Goal: Task Accomplishment & Management: Manage account settings

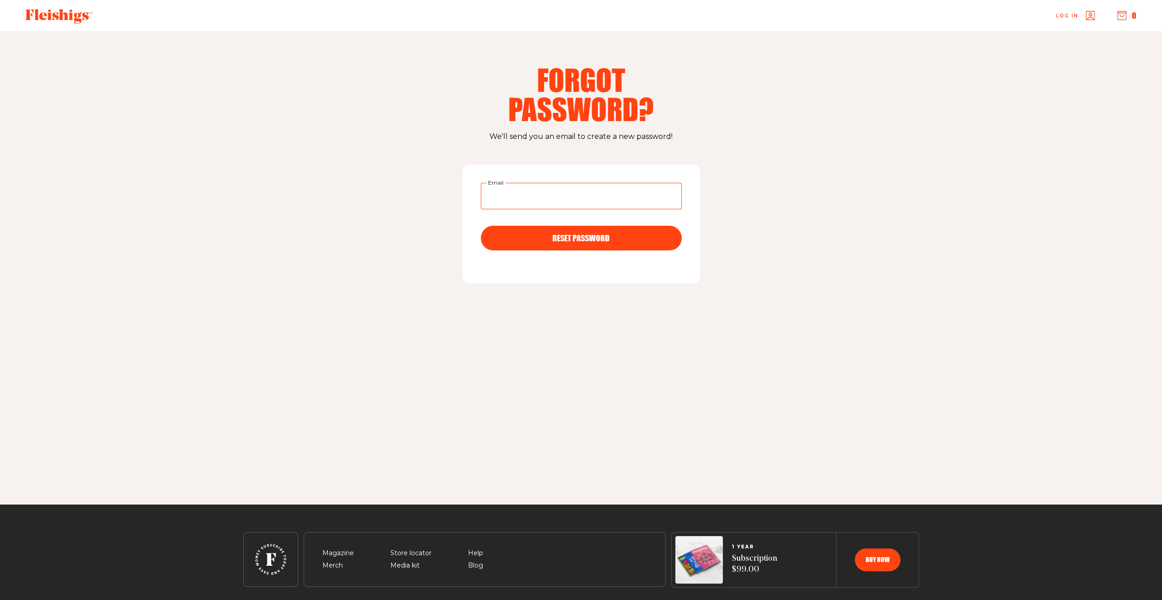
click at [504, 194] on input "Email" at bounding box center [581, 196] width 201 height 26
type input "greg.pinn@gmail.com"
click at [550, 242] on div "RESET PASSWORD" at bounding box center [581, 238] width 164 height 8
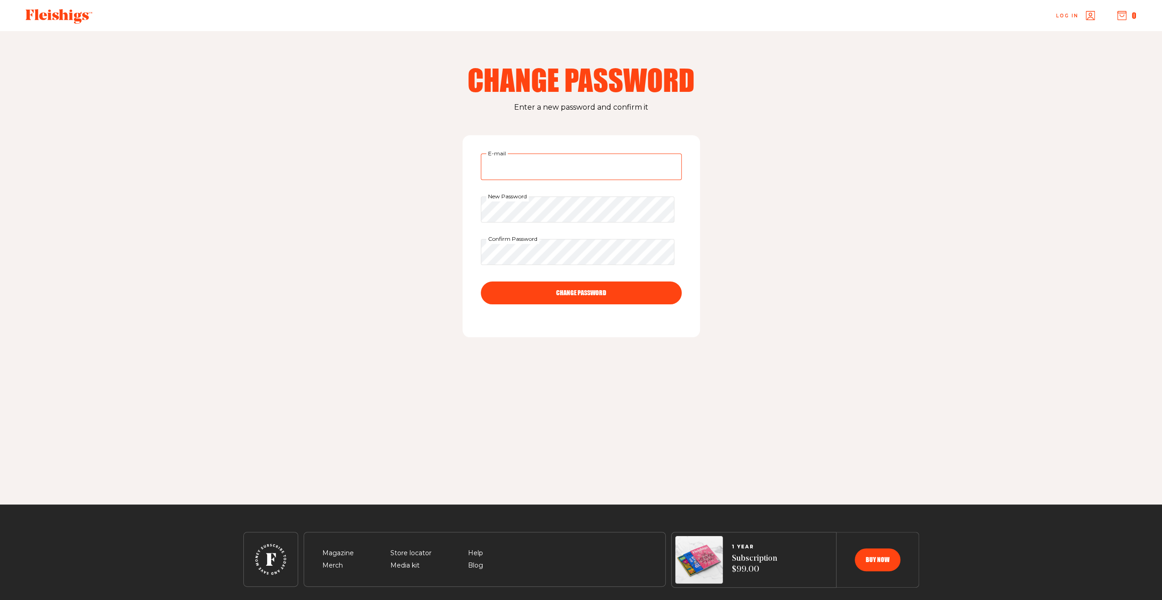
click at [529, 158] on input "E-mail" at bounding box center [581, 166] width 201 height 26
type input "greg.pinn@gmail.com"
click at [568, 295] on button "CHANGE PASSWORD" at bounding box center [581, 292] width 201 height 23
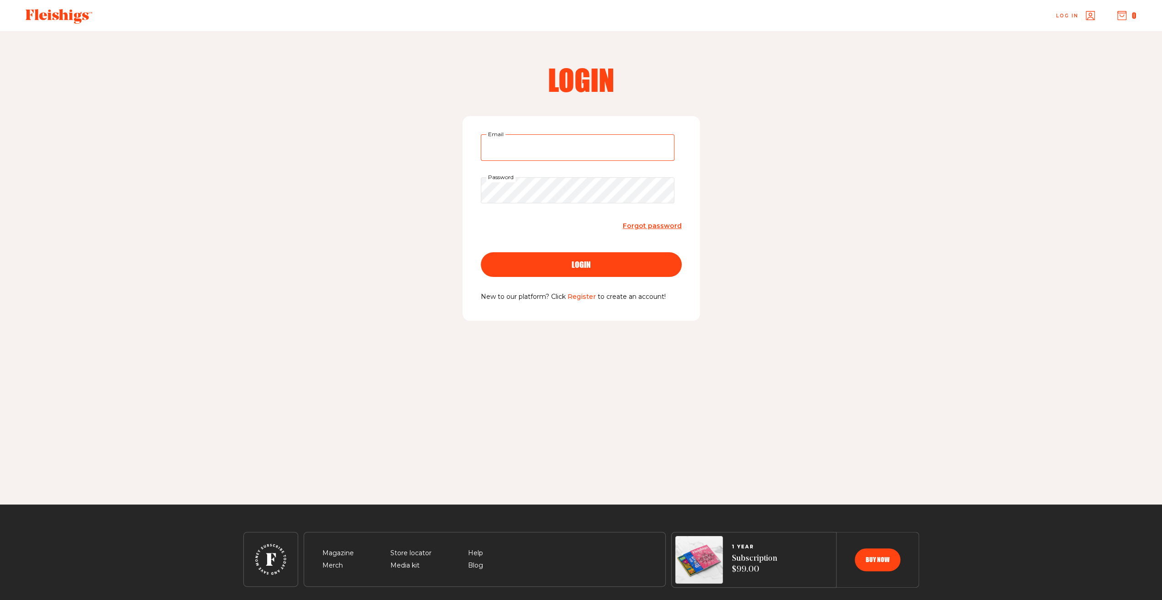
type input "greg.pinn@gmail.com"
click at [570, 272] on button "login" at bounding box center [581, 264] width 201 height 25
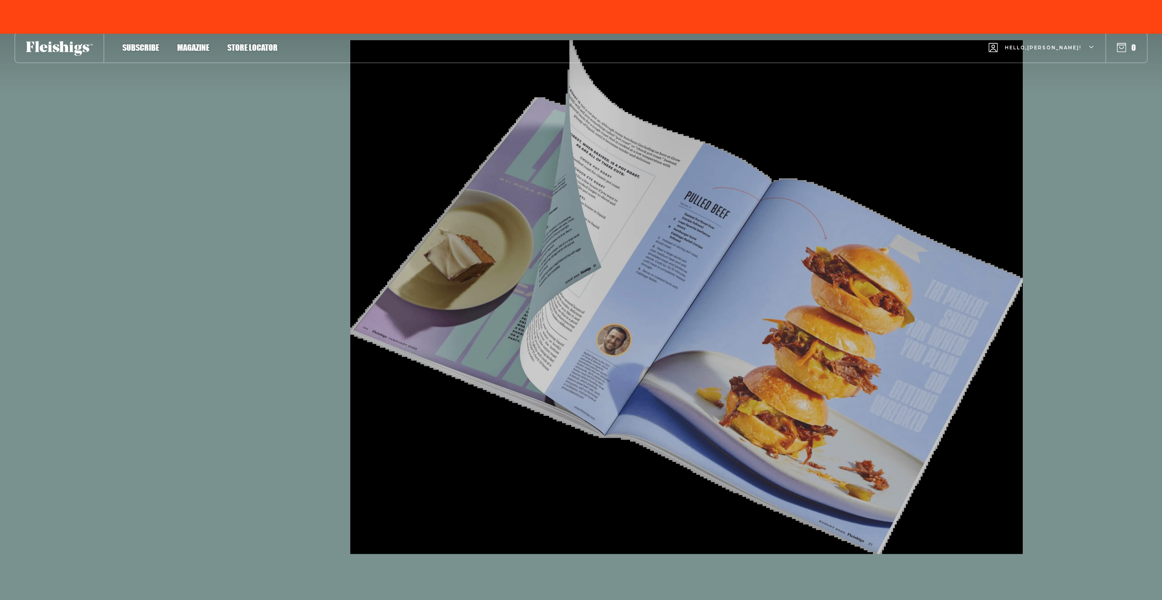
type input "greg.pinn@gmail.com"
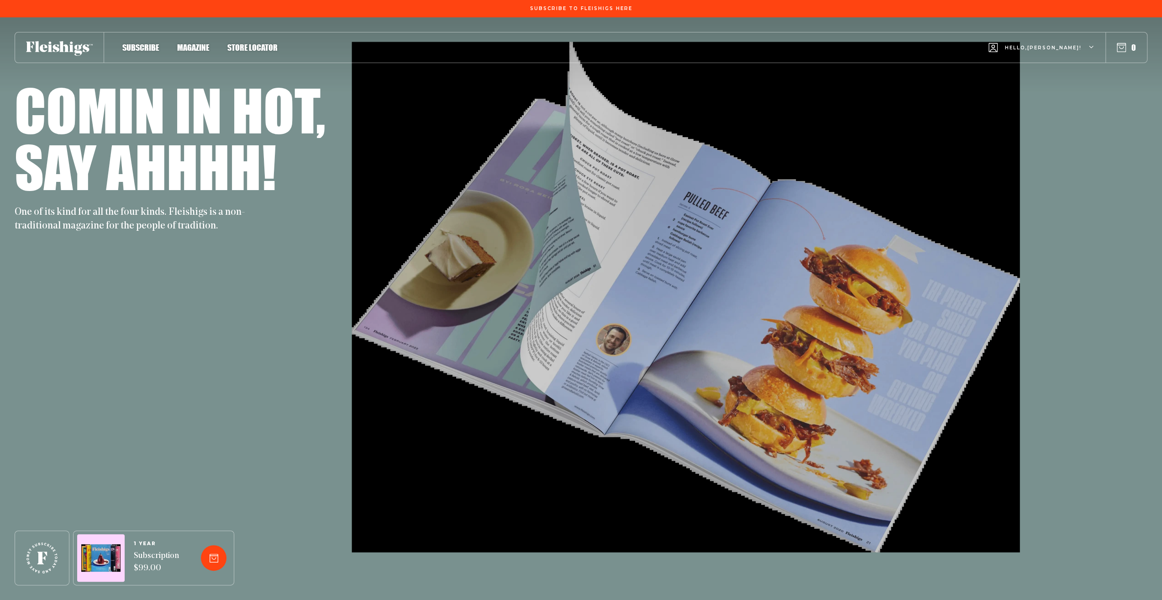
click at [1089, 48] on icon "button" at bounding box center [1091, 47] width 5 height 5
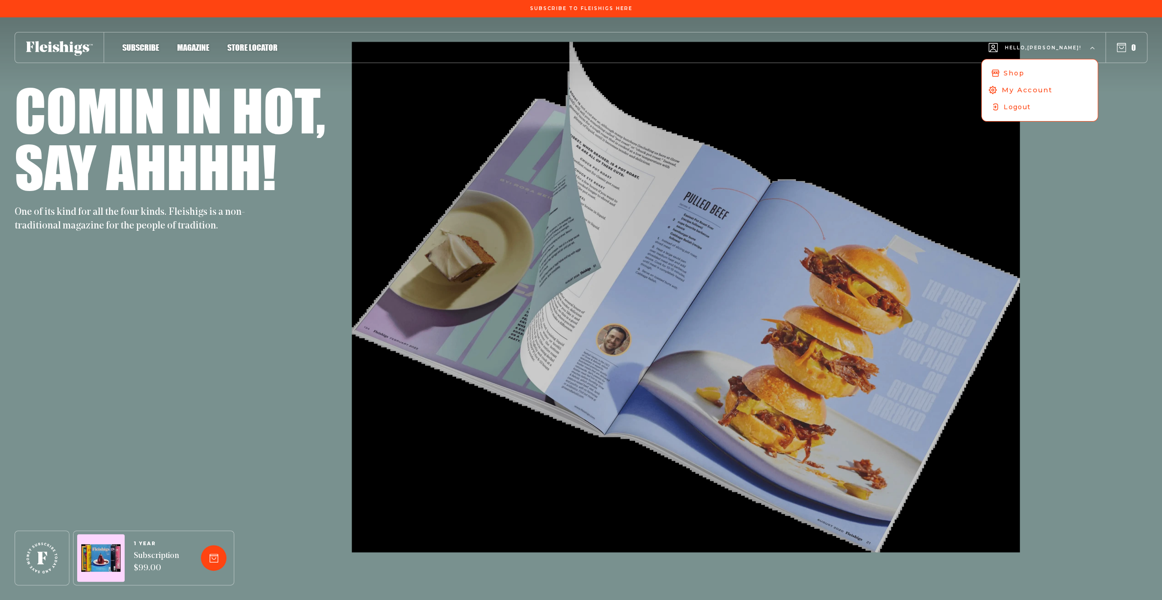
click at [1052, 88] on span "My Account" at bounding box center [1027, 90] width 51 height 10
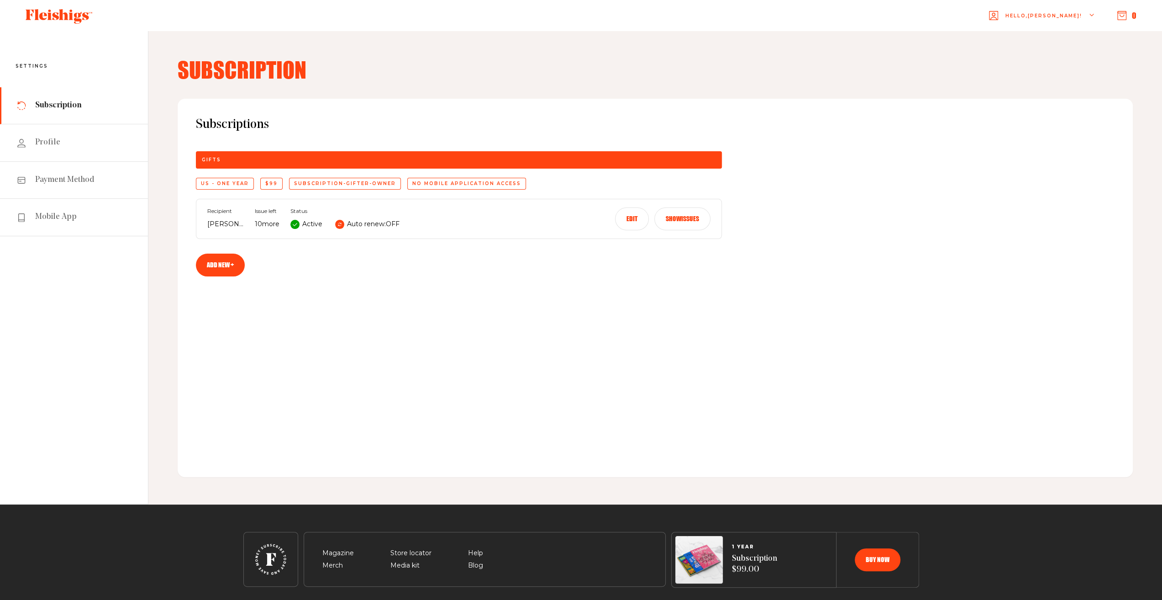
click at [631, 224] on button "Edit" at bounding box center [632, 218] width 34 height 23
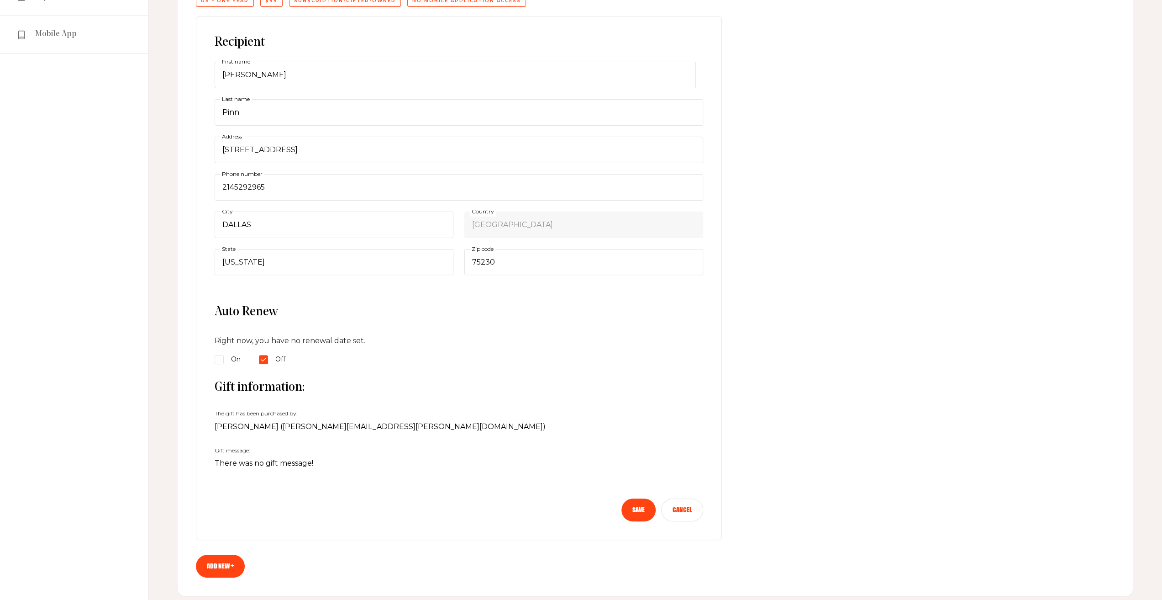
scroll to position [167, 0]
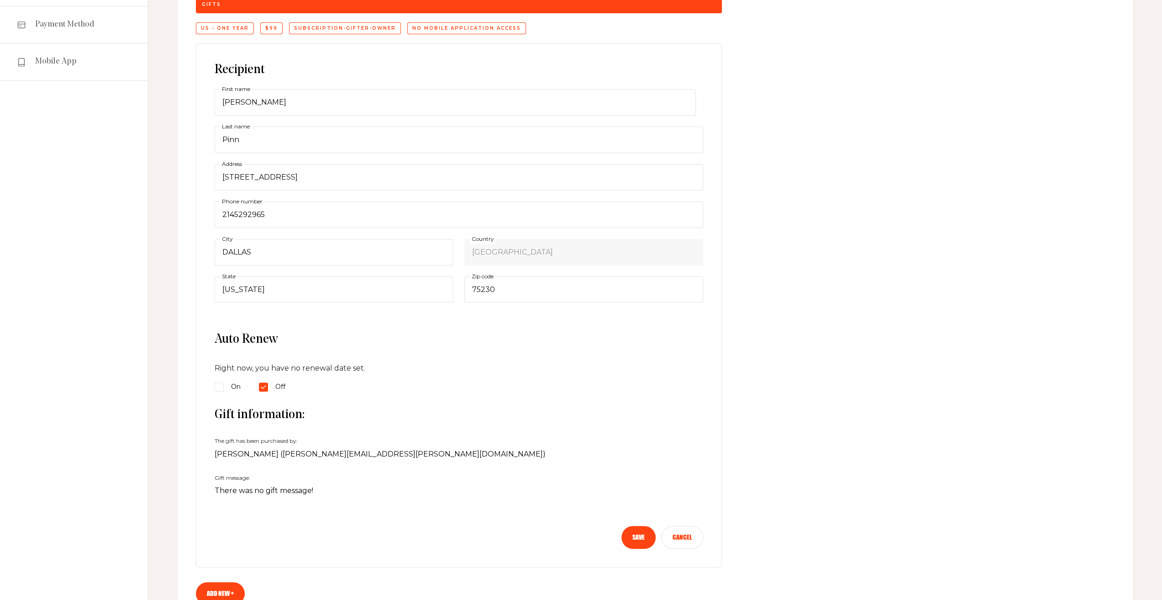
click at [692, 536] on button "Cancel" at bounding box center [682, 537] width 42 height 23
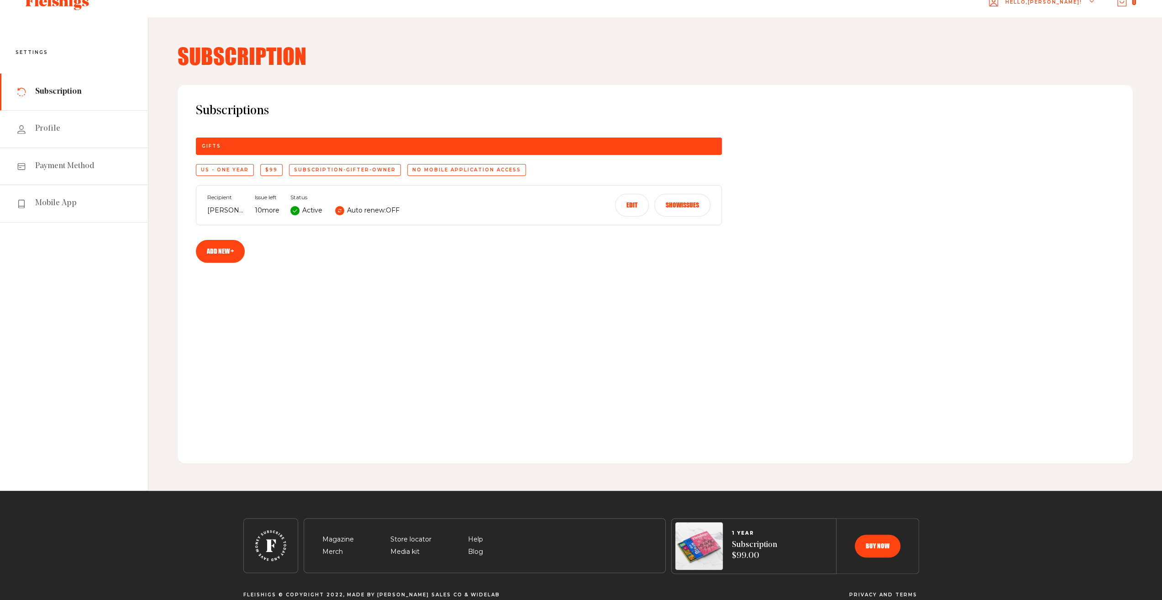
scroll to position [0, 0]
